Goal: Download file/media

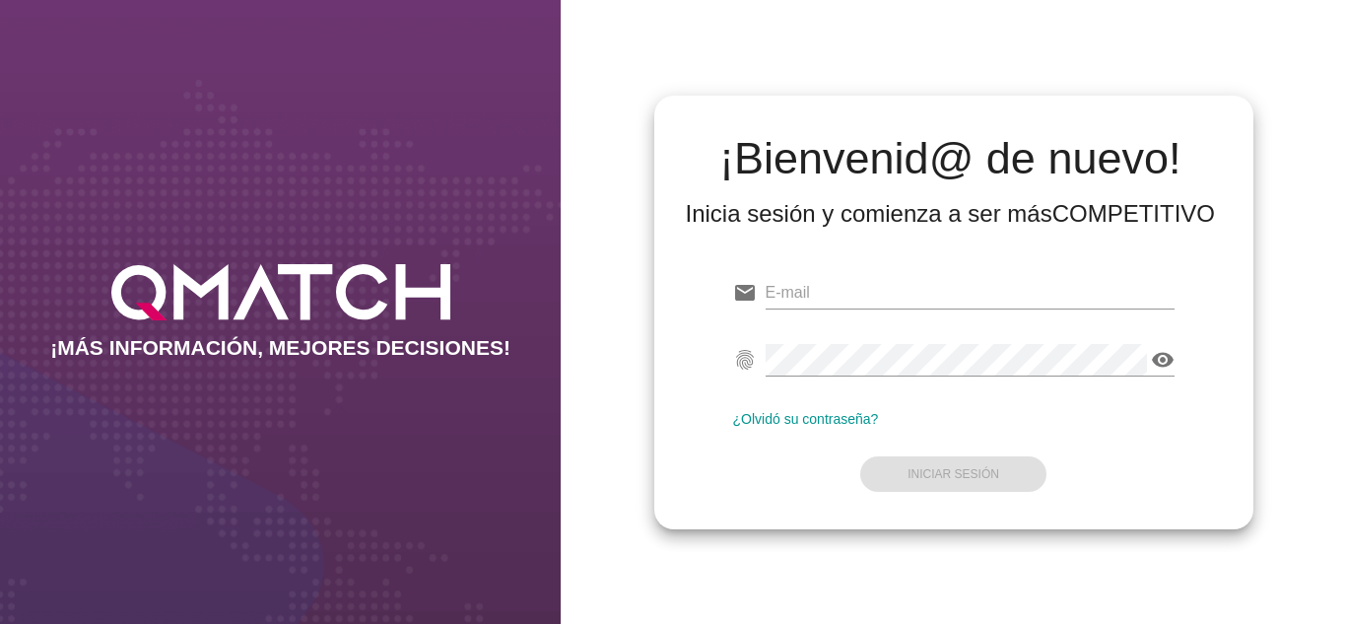
type input "[EMAIL_ADDRESS][DOMAIN_NAME]"
click at [767, 453] on form "email [EMAIL_ADDRESS][DOMAIN_NAME] fingerprint visibility ¿Olvidó su contraseña…" at bounding box center [953, 381] width 441 height 233
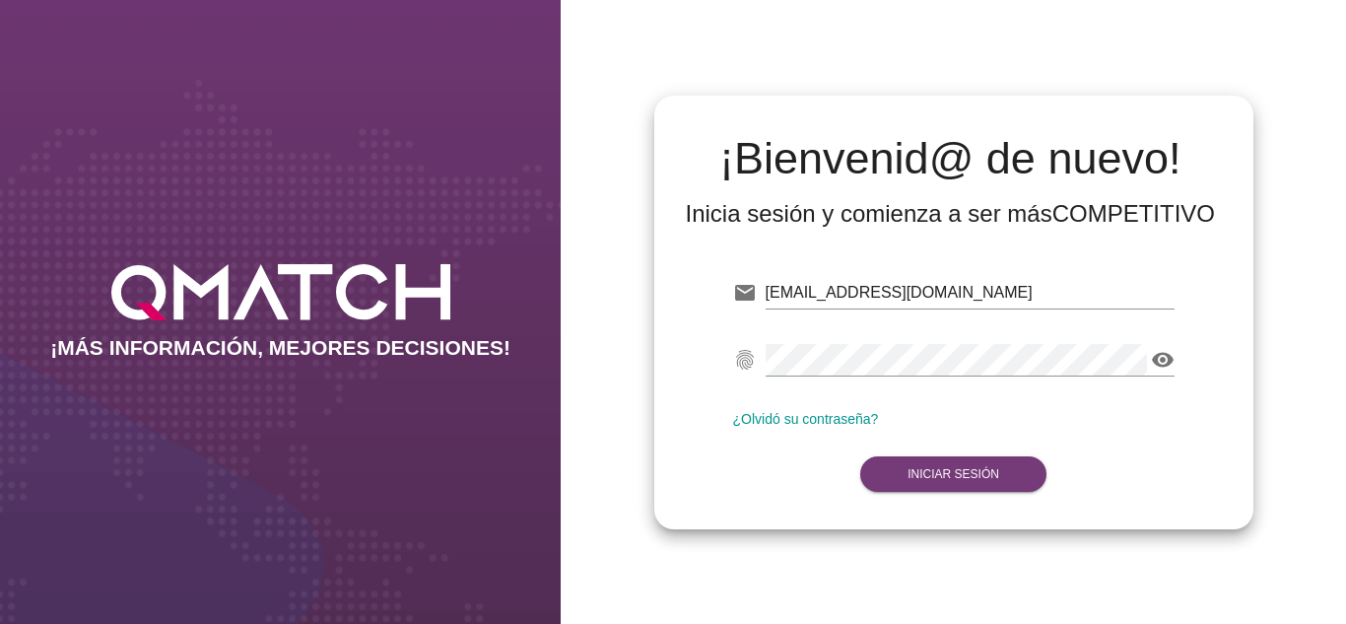
click at [881, 465] on button "Iniciar Sesión" at bounding box center [953, 473] width 186 height 35
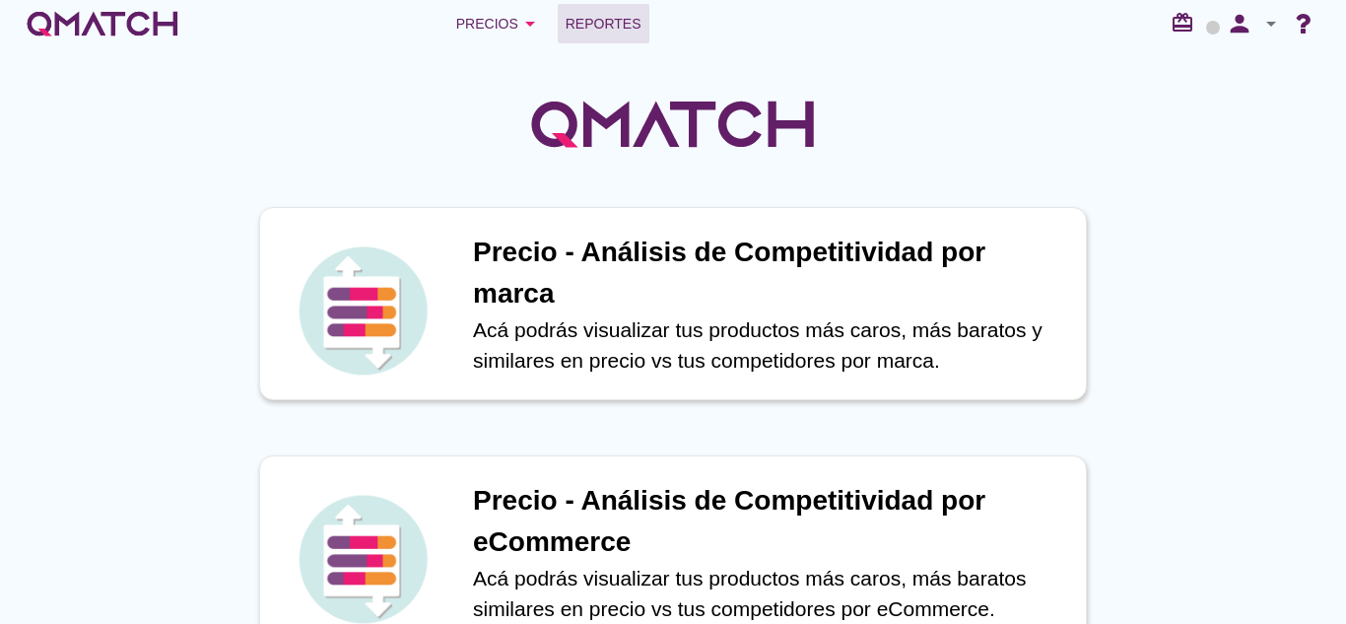
click at [614, 22] on span "Reportes" at bounding box center [604, 24] width 76 height 24
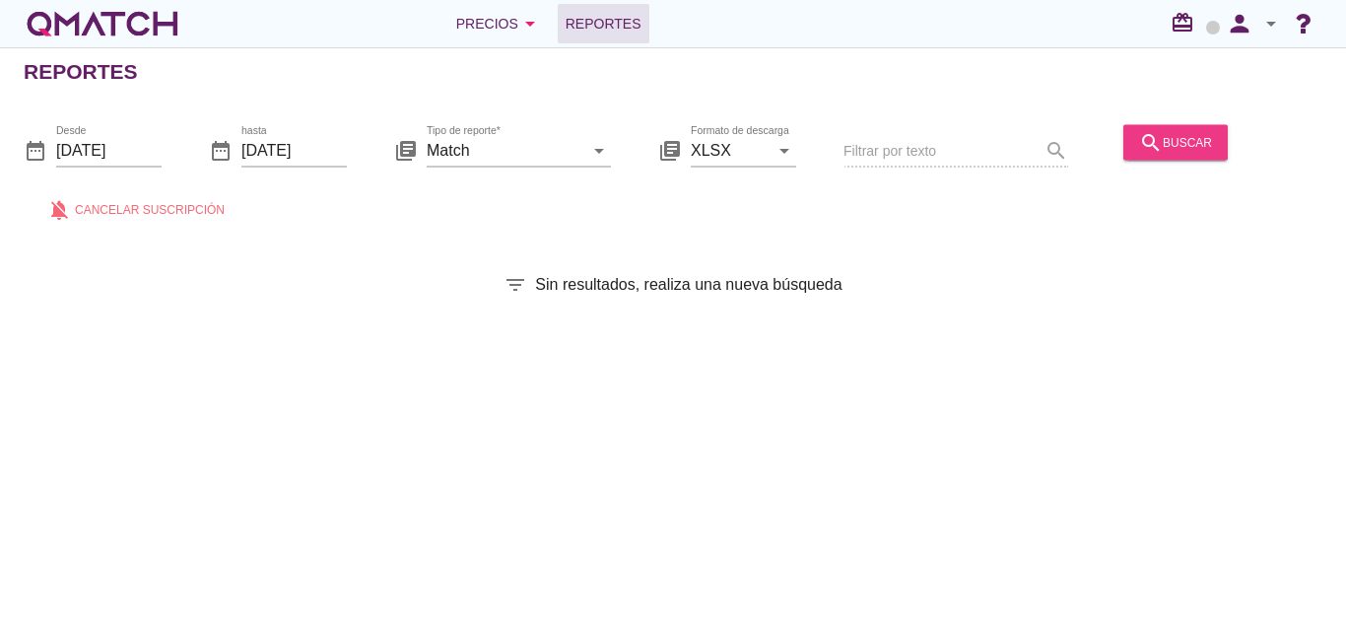
click at [1133, 141] on button "search buscar" at bounding box center [1175, 141] width 104 height 35
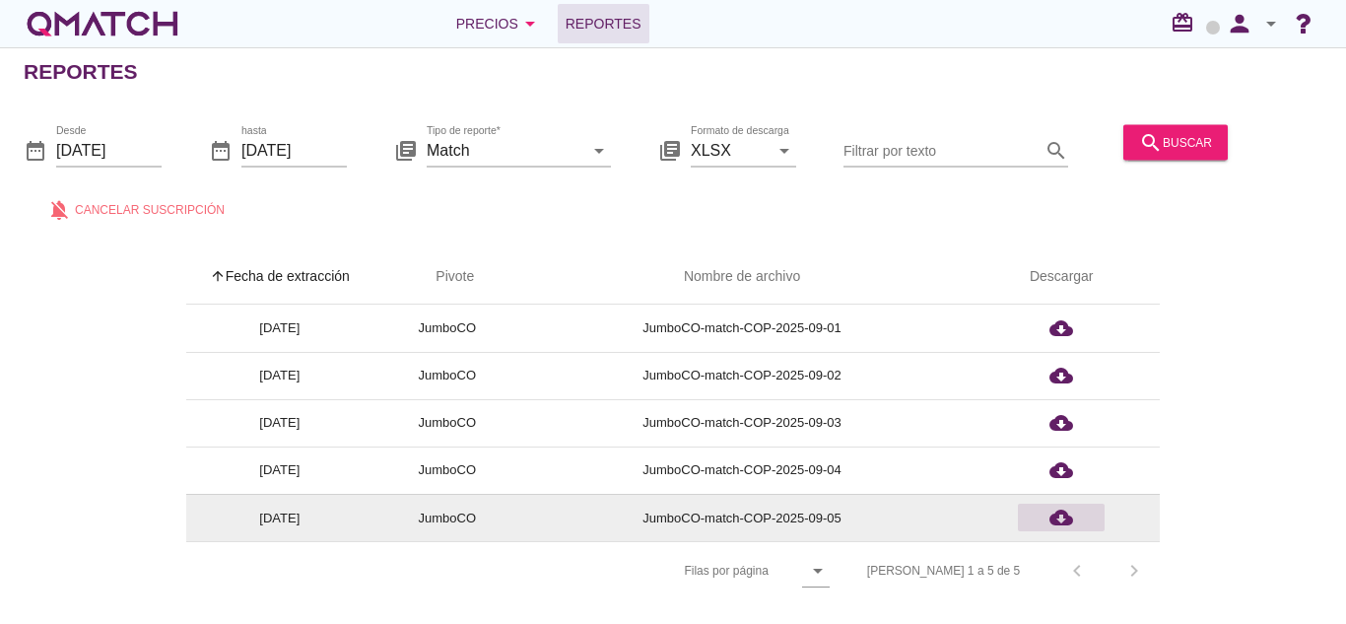
click at [1056, 517] on icon "cloud_download" at bounding box center [1061, 518] width 24 height 24
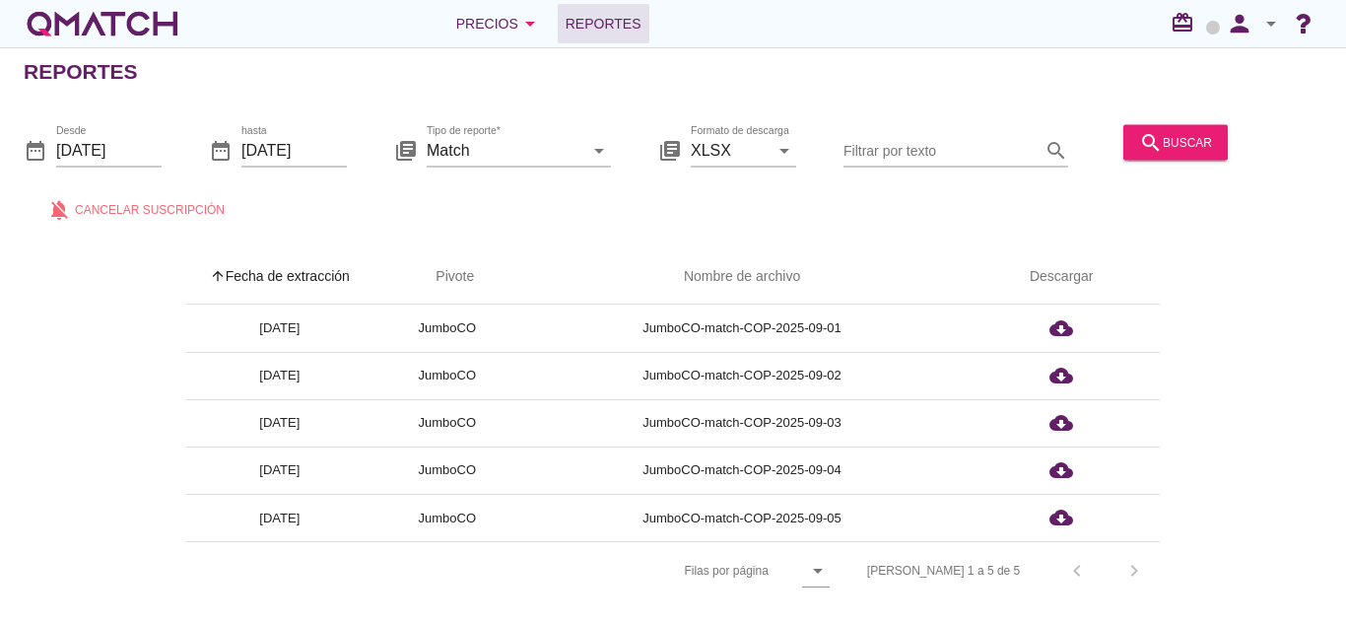
click at [555, 235] on div "arrow_upward Fecha de extracción arrow_upward Pivote Nombre de archivo Descarga…" at bounding box center [673, 413] width 1346 height 374
